Goal: Task Accomplishment & Management: Complete application form

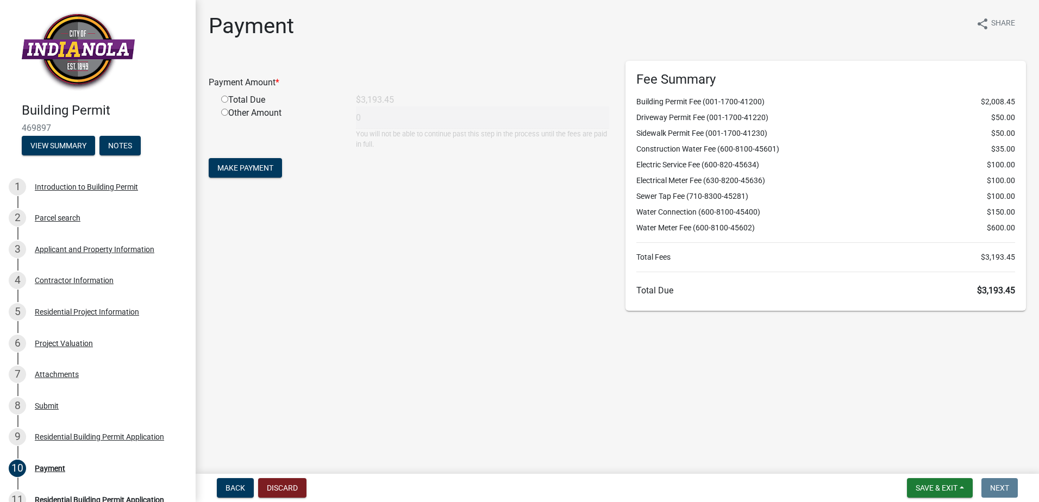
click at [225, 101] on input "radio" at bounding box center [224, 99] width 7 height 7
radio input "true"
type input "3193.45"
click at [247, 170] on span "Make Payment" at bounding box center [245, 168] width 56 height 9
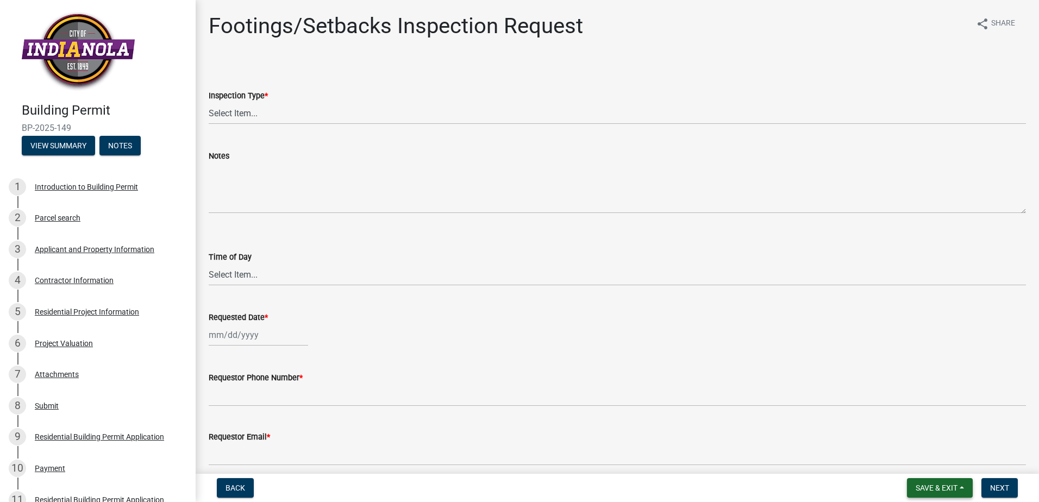
click at [951, 489] on span "Save & Exit" at bounding box center [937, 488] width 42 height 9
click at [925, 457] on button "Save & Exit" at bounding box center [929, 460] width 87 height 26
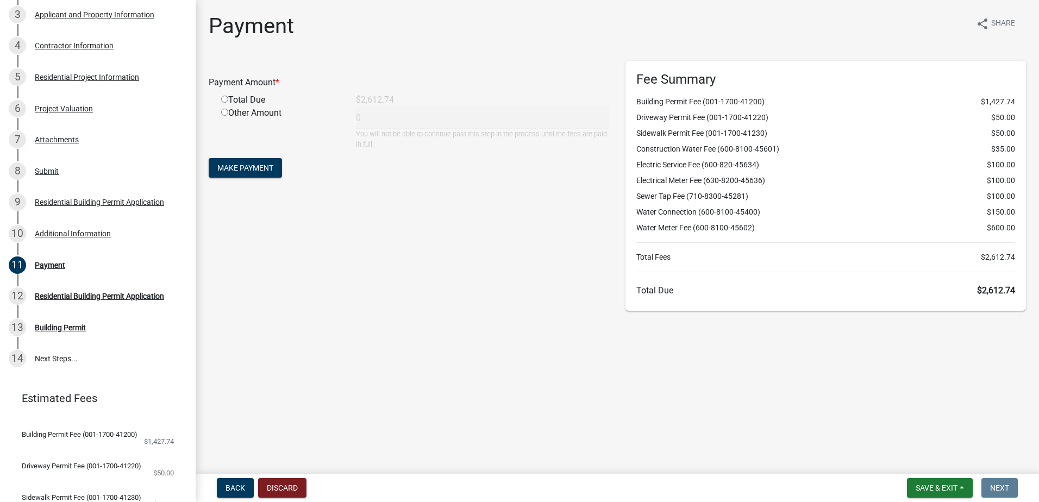
scroll to position [148, 0]
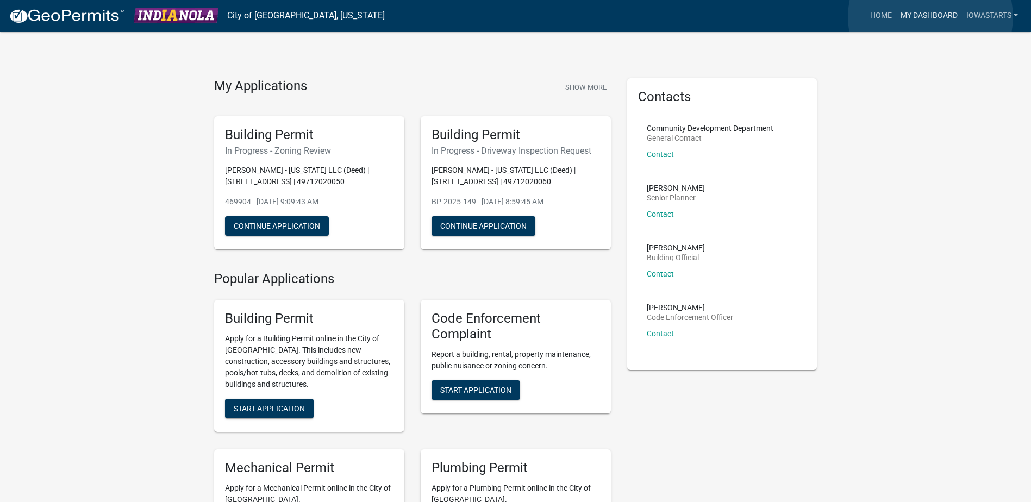
click at [930, 17] on link "My Dashboard" at bounding box center [929, 15] width 66 height 21
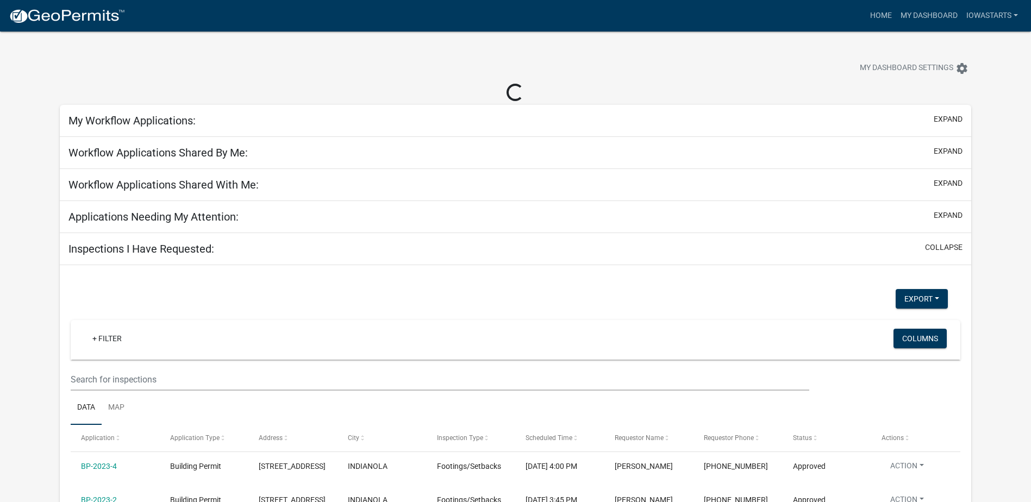
select select "3: 100"
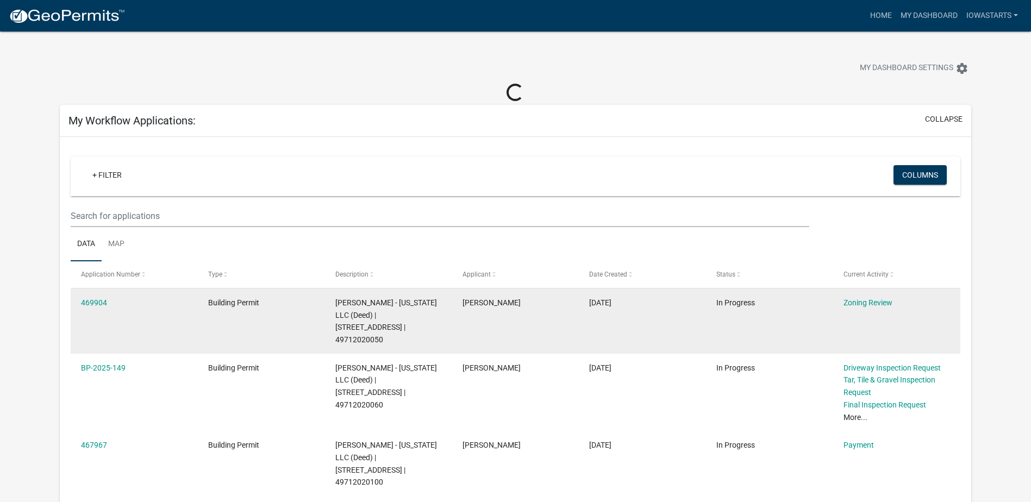
select select "3: 100"
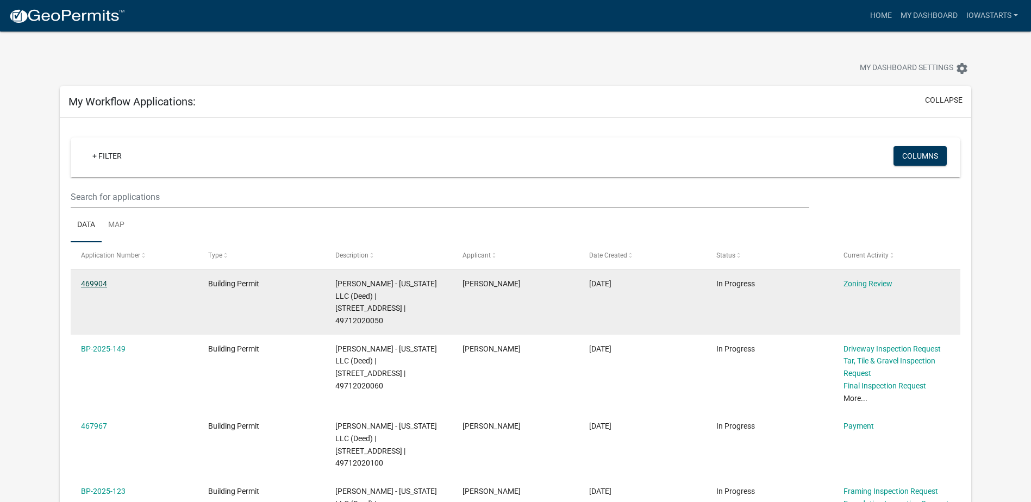
click at [98, 283] on link "469904" at bounding box center [94, 283] width 26 height 9
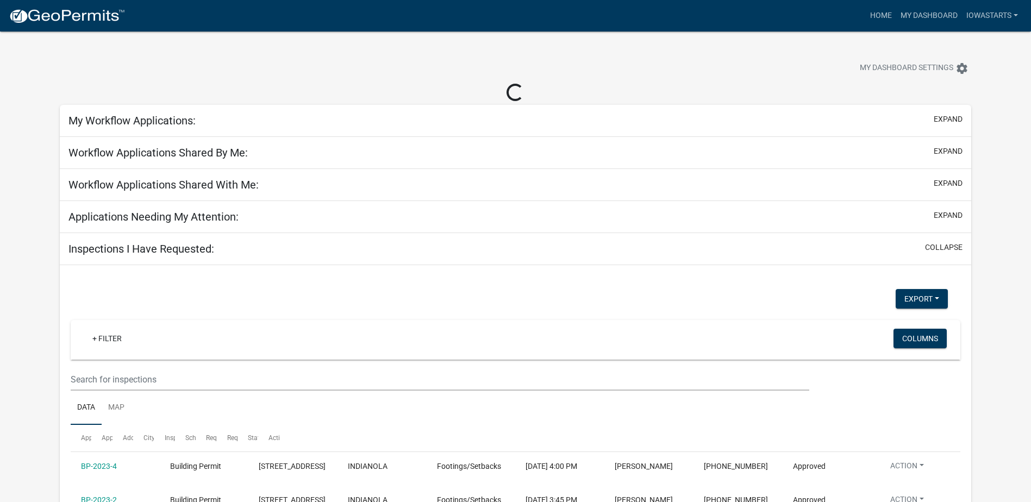
select select "3: 100"
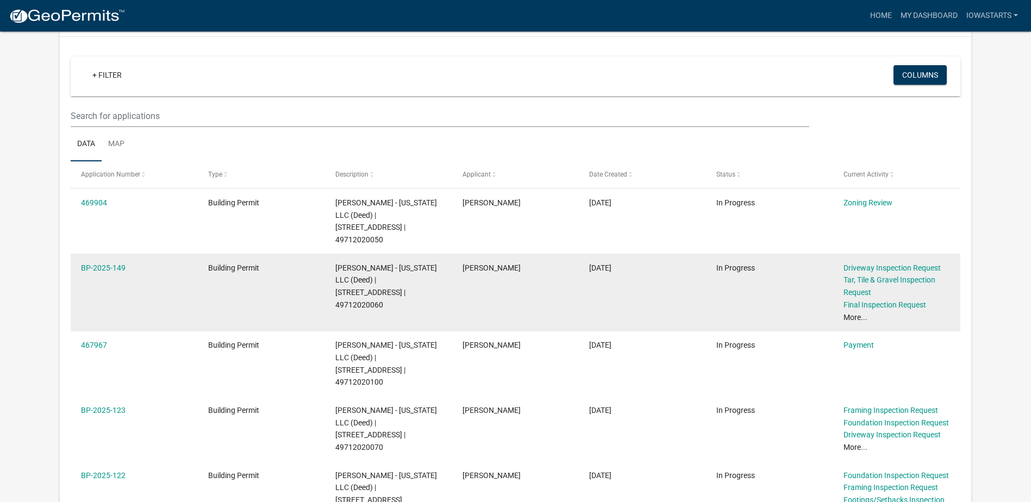
scroll to position [109, 0]
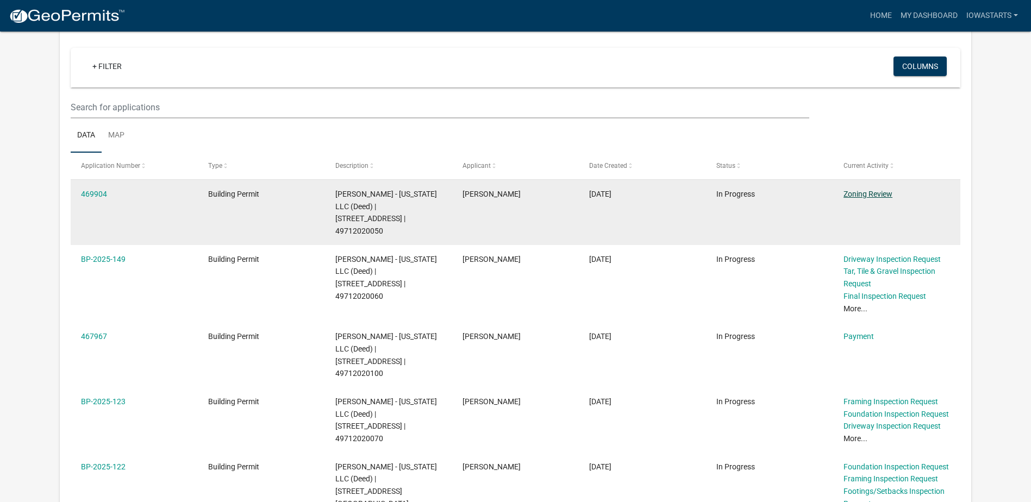
select select "3: 100"
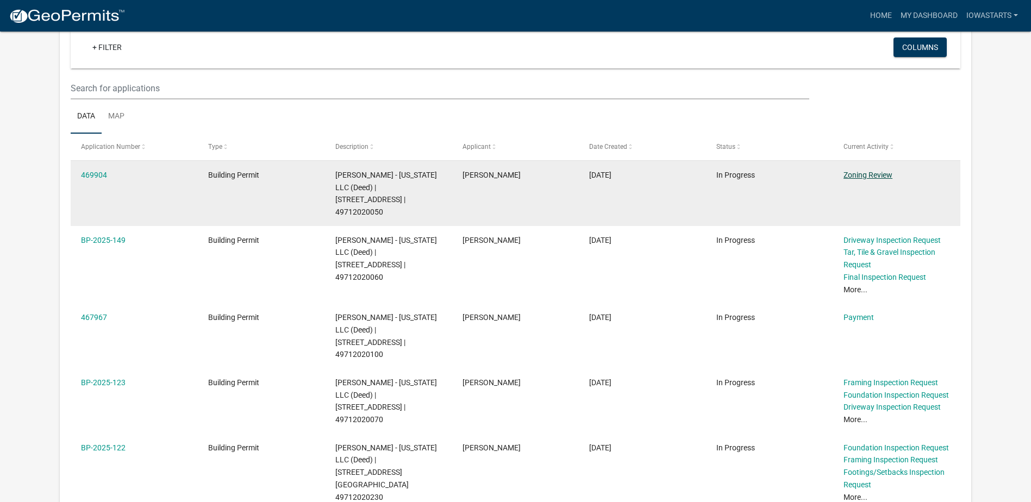
scroll to position [90, 0]
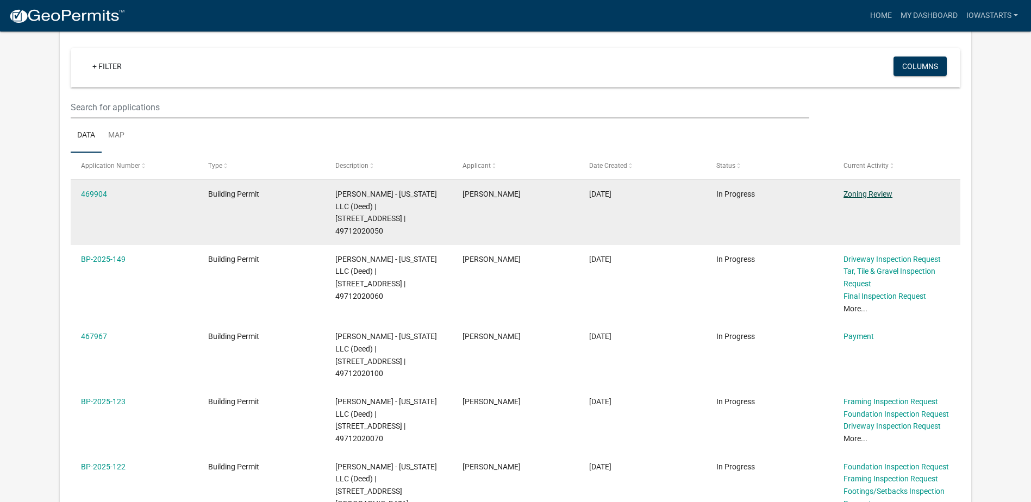
click at [863, 194] on link "Zoning Review" at bounding box center [867, 194] width 49 height 9
